Goal: Information Seeking & Learning: Learn about a topic

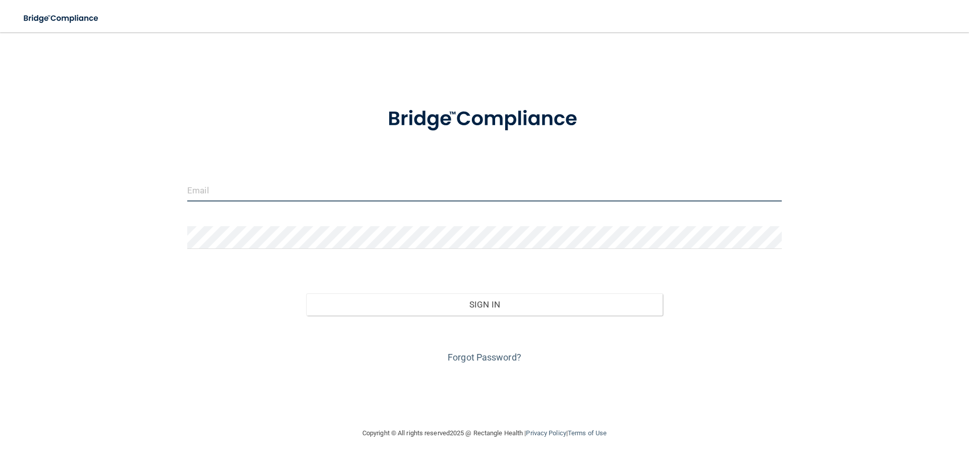
drag, startPoint x: 303, startPoint y: 201, endPoint x: 304, endPoint y: 196, distance: 5.6
click at [303, 200] on input "email" at bounding box center [484, 190] width 595 height 23
type input "[EMAIL_ADDRESS][DOMAIN_NAME]"
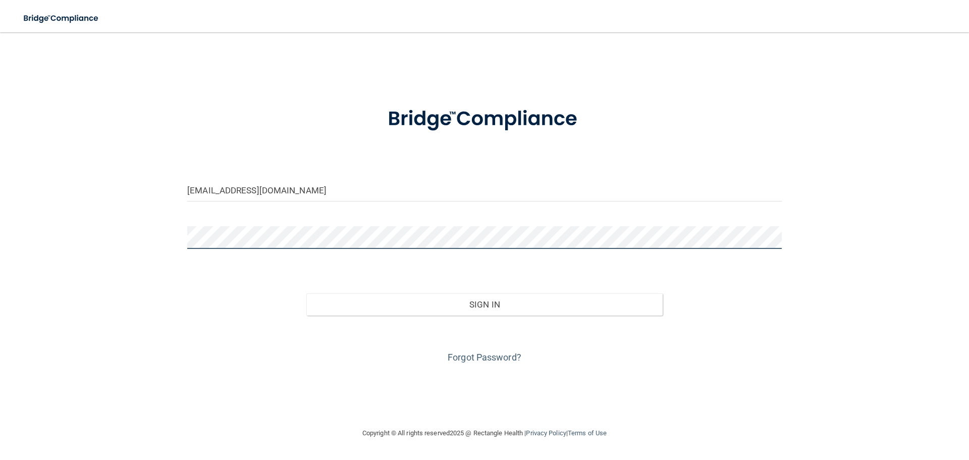
click at [306, 293] on button "Sign In" at bounding box center [484, 304] width 357 height 22
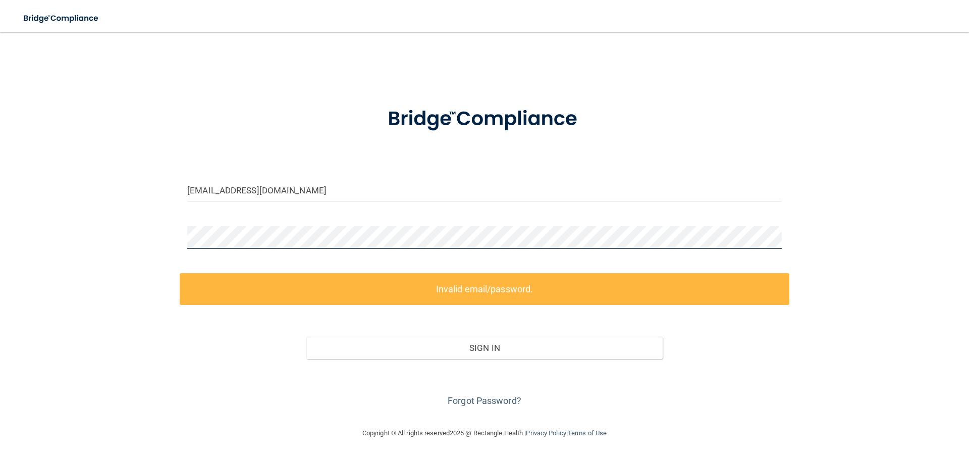
click at [15, 196] on main "[EMAIL_ADDRESS][DOMAIN_NAME] Invalid email/password. You don't have permission …" at bounding box center [484, 245] width 969 height 427
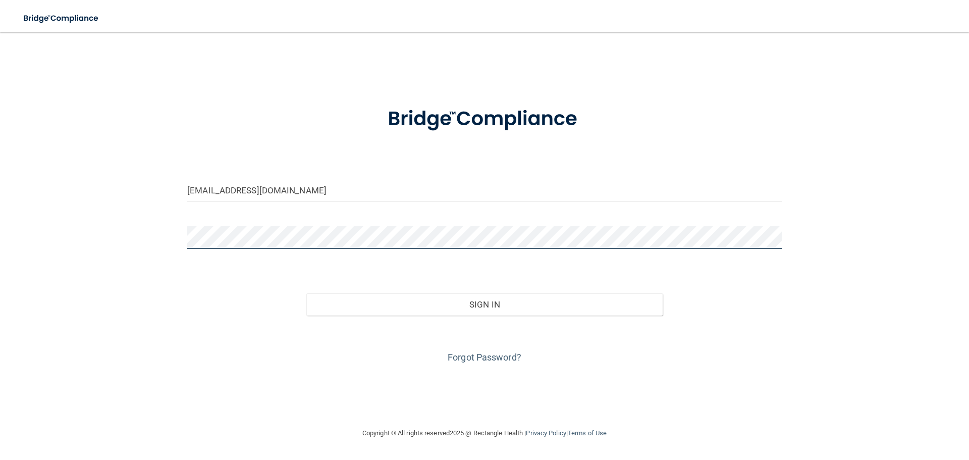
click at [306, 293] on button "Sign In" at bounding box center [484, 304] width 357 height 22
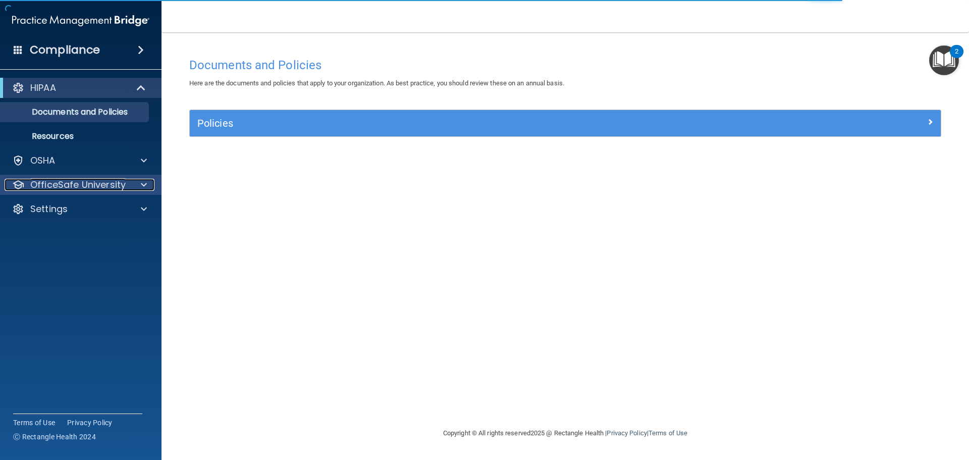
click at [151, 179] on div at bounding box center [142, 185] width 25 height 12
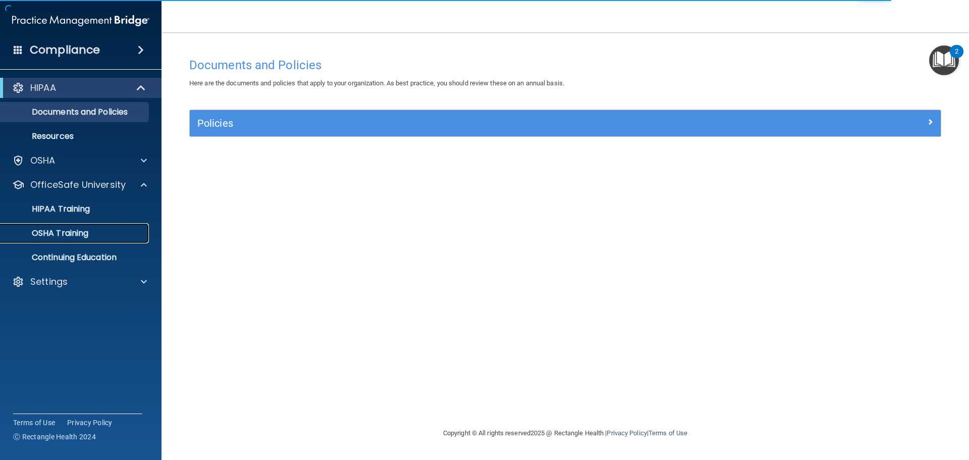
click at [115, 241] on link "OSHA Training" at bounding box center [69, 233] width 159 height 20
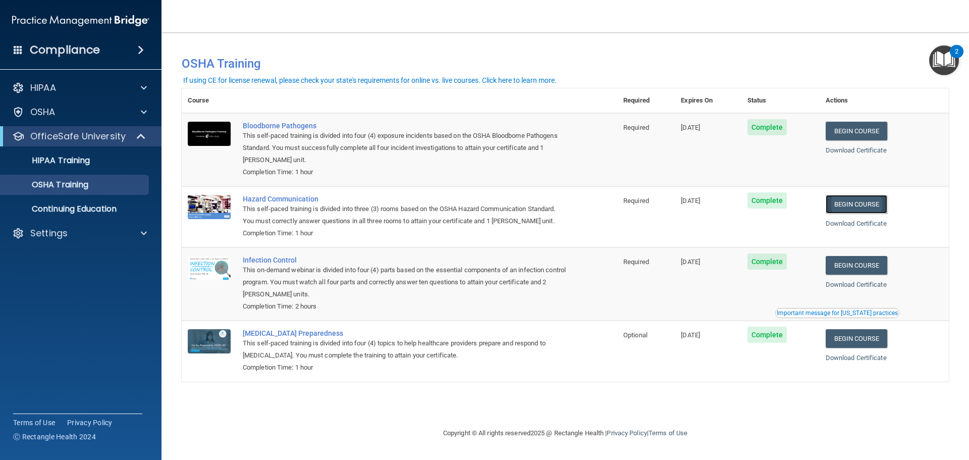
click at [877, 201] on link "Begin Course" at bounding box center [857, 204] width 62 height 19
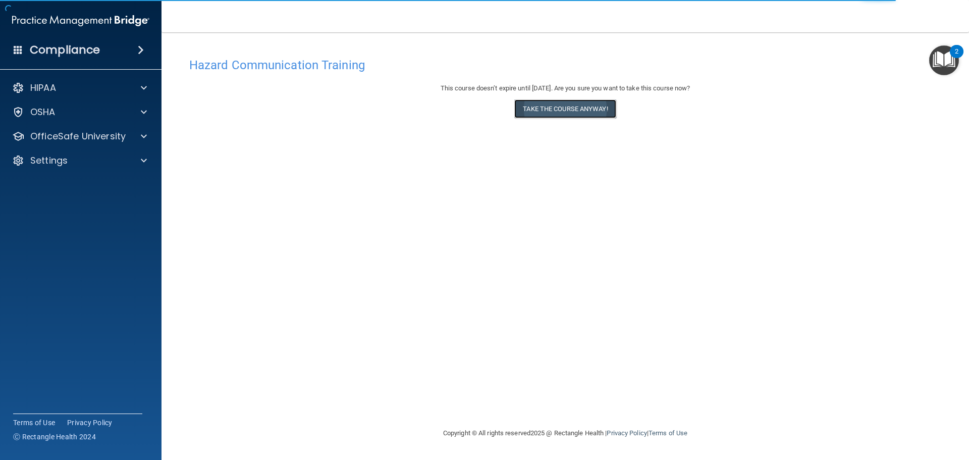
click at [521, 111] on button "Take the course anyway!" at bounding box center [564, 108] width 101 height 19
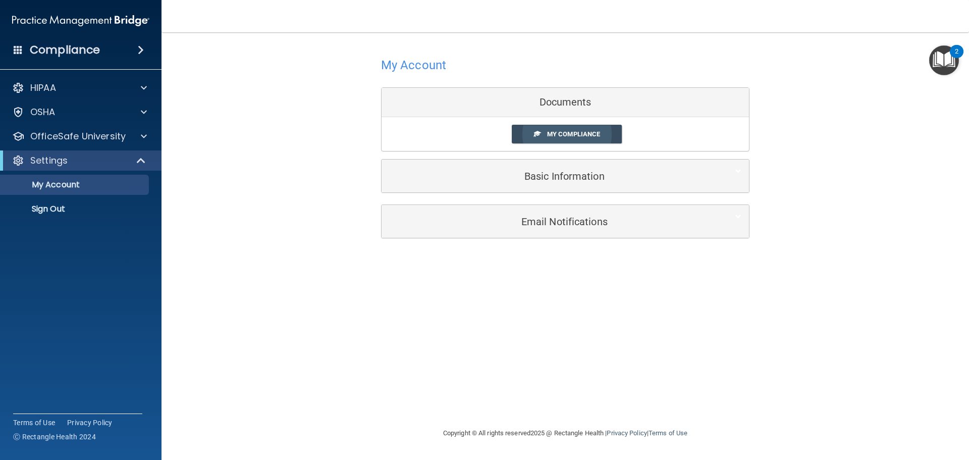
click at [533, 132] on link "My Compliance" at bounding box center [567, 134] width 111 height 19
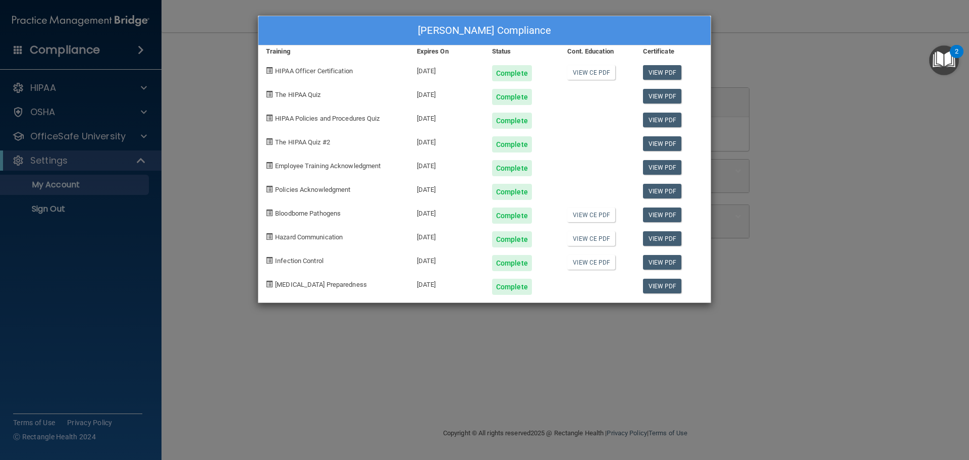
click at [274, 179] on div "Policies Acknowledgment" at bounding box center [333, 188] width 151 height 24
click at [222, 192] on div "Nicole P Novak's Compliance Training Expires On Status Cont. Education Certific…" at bounding box center [484, 230] width 969 height 460
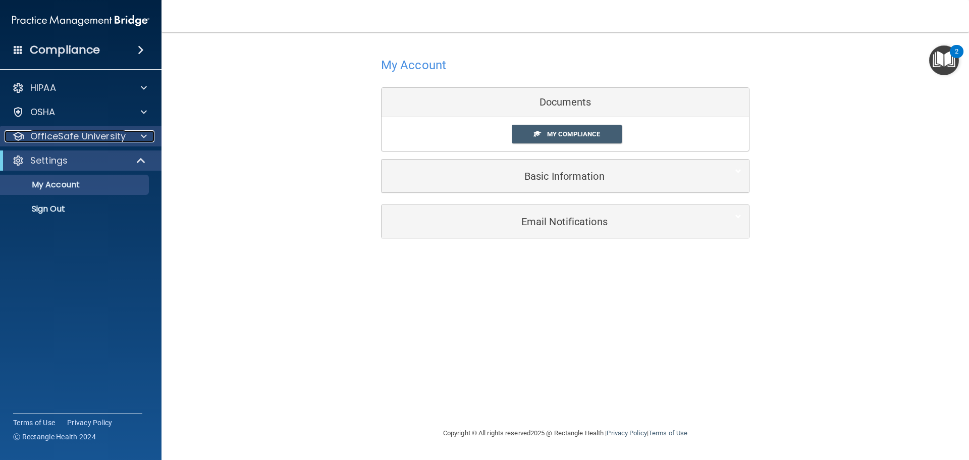
click at [98, 140] on p "OfficeSafe University" at bounding box center [77, 136] width 95 height 12
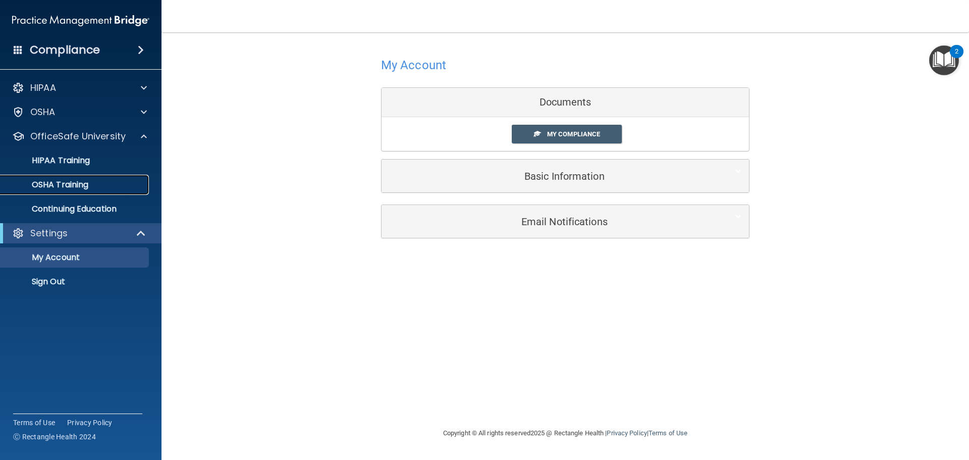
click at [90, 182] on div "OSHA Training" at bounding box center [76, 185] width 138 height 10
